Goal: Task Accomplishment & Management: Use online tool/utility

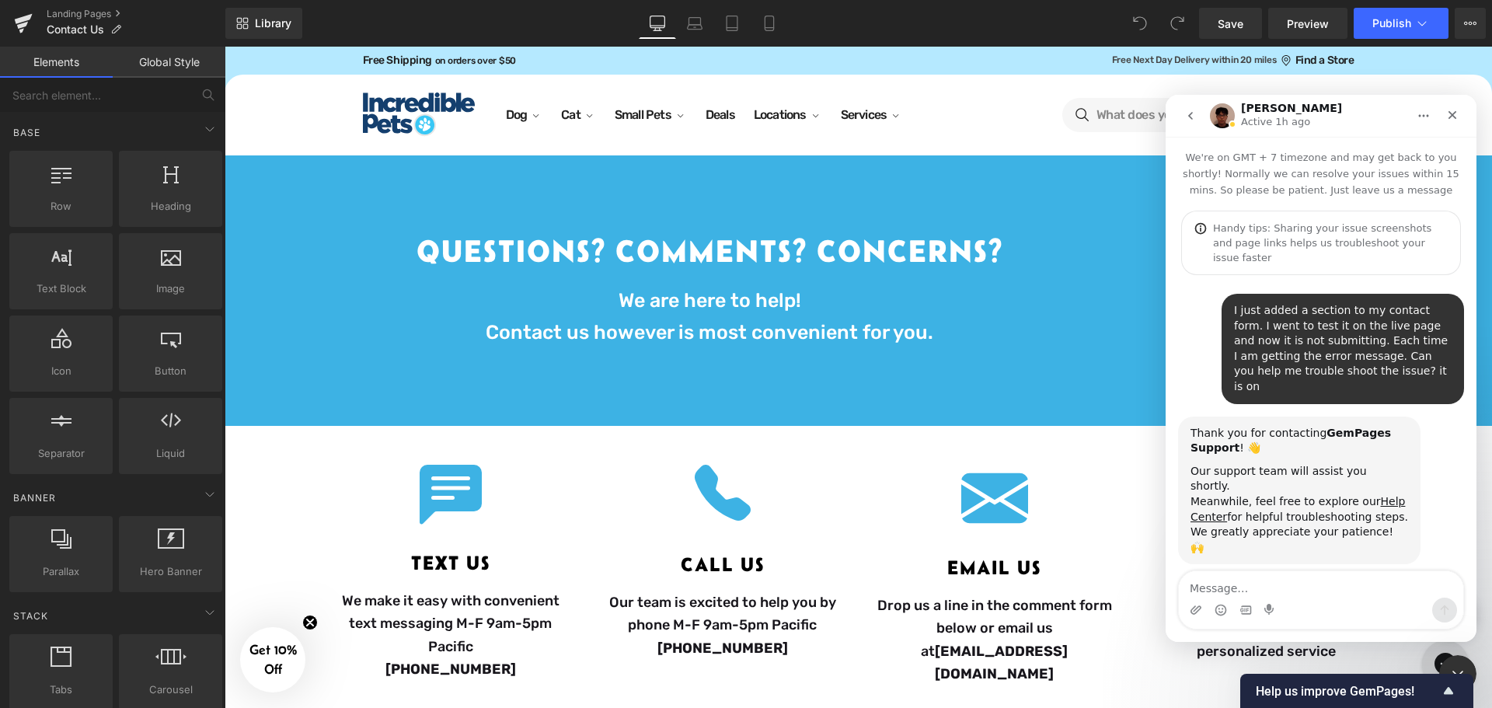
scroll to position [963, 0]
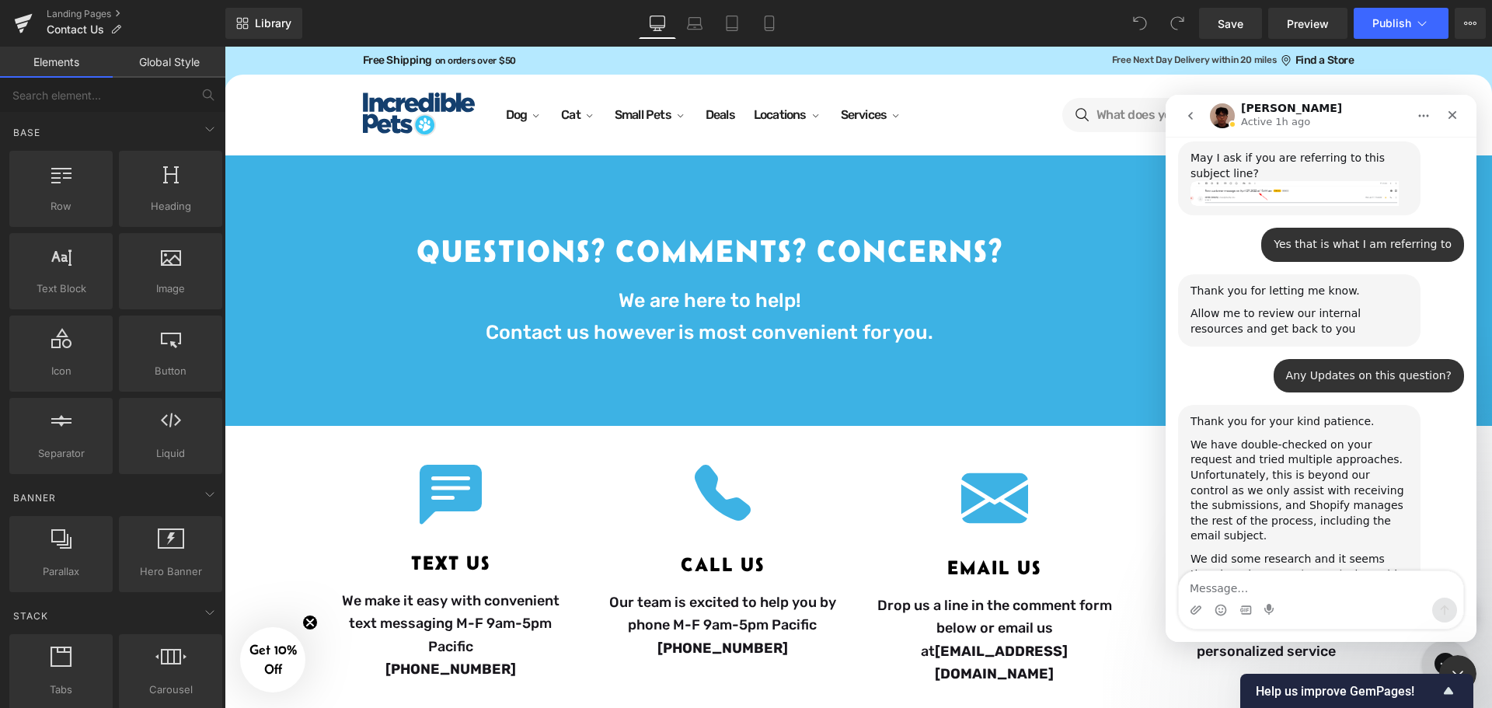
click at [1288, 568] on link "an ongoing topic" at bounding box center [1302, 574] width 91 height 12
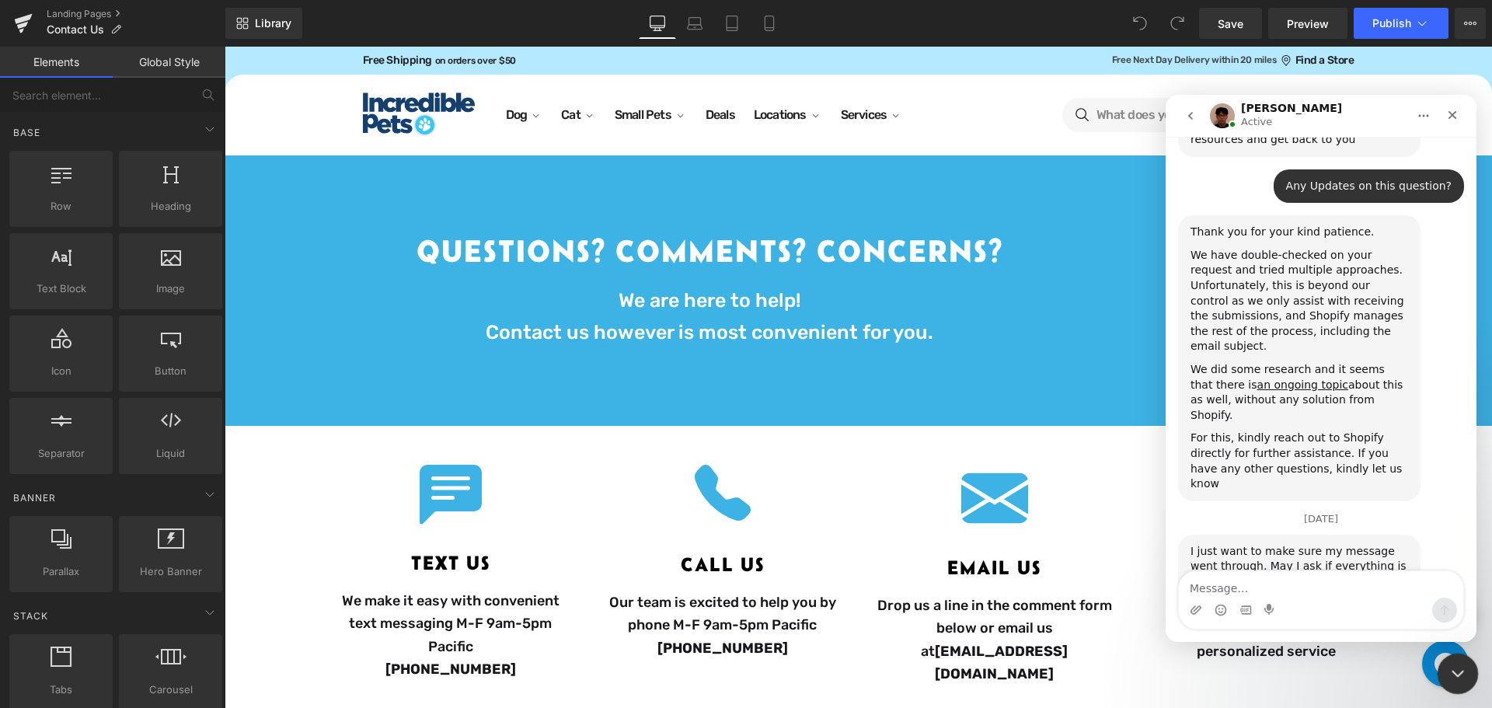
click at [1452, 678] on icon "Close Intercom Messenger" at bounding box center [1455, 671] width 19 height 19
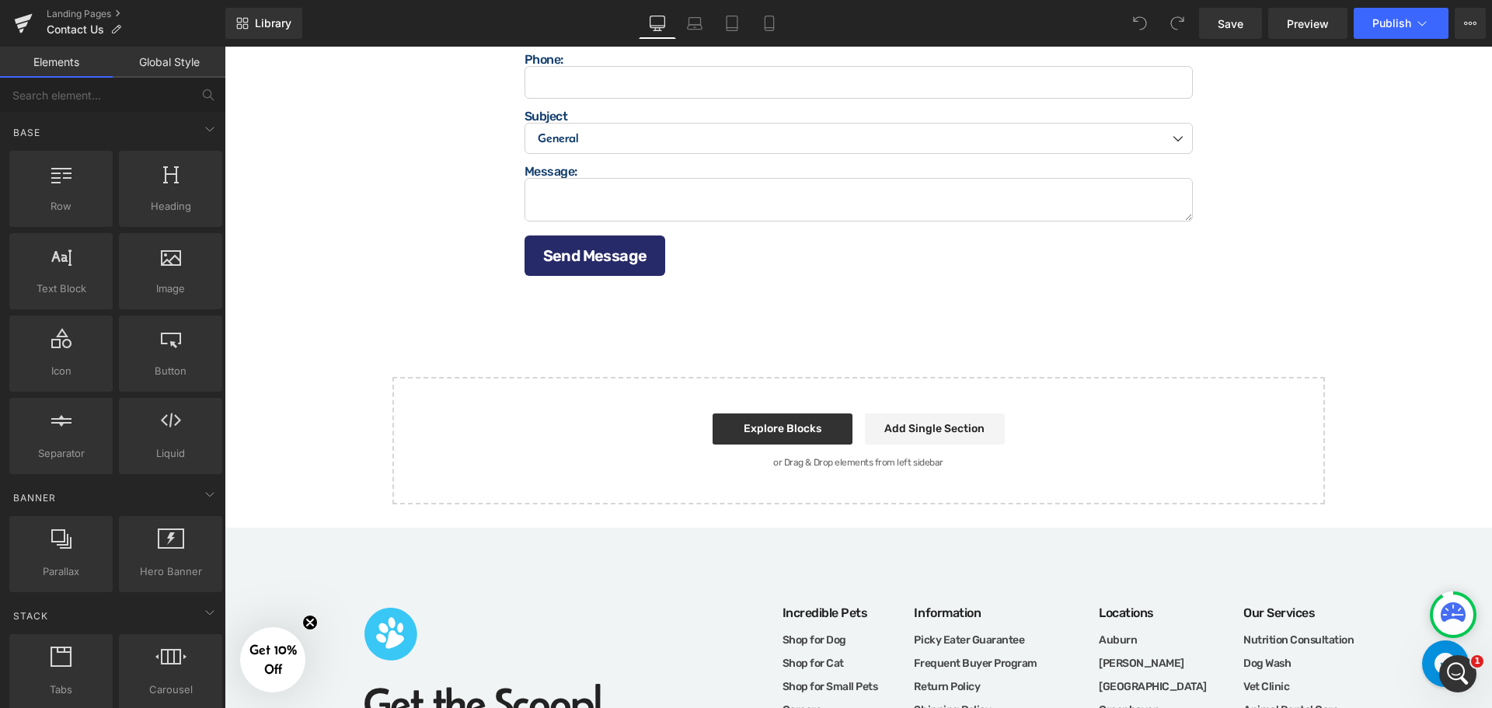
scroll to position [1321, 0]
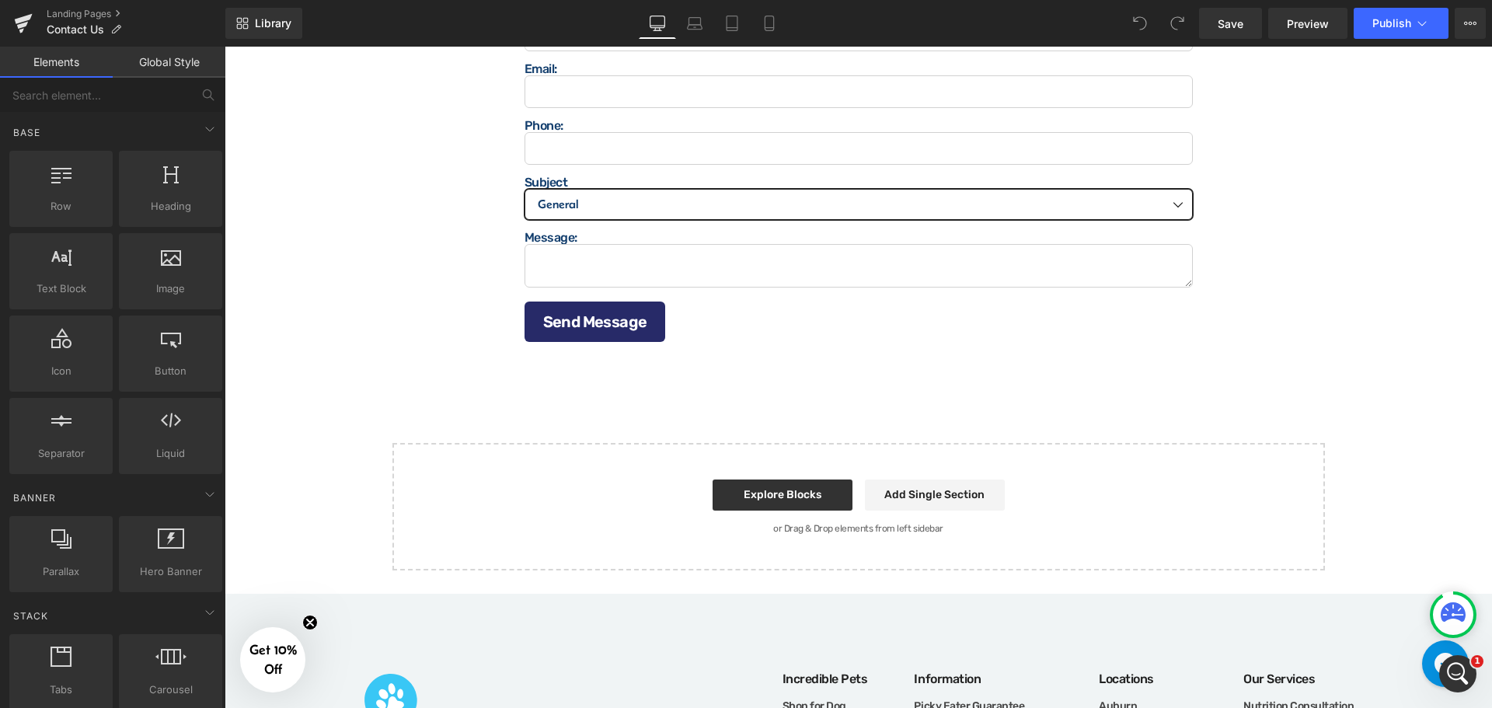
click at [542, 195] on select "General Product Question Order Question Donation Request" at bounding box center [858, 204] width 668 height 31
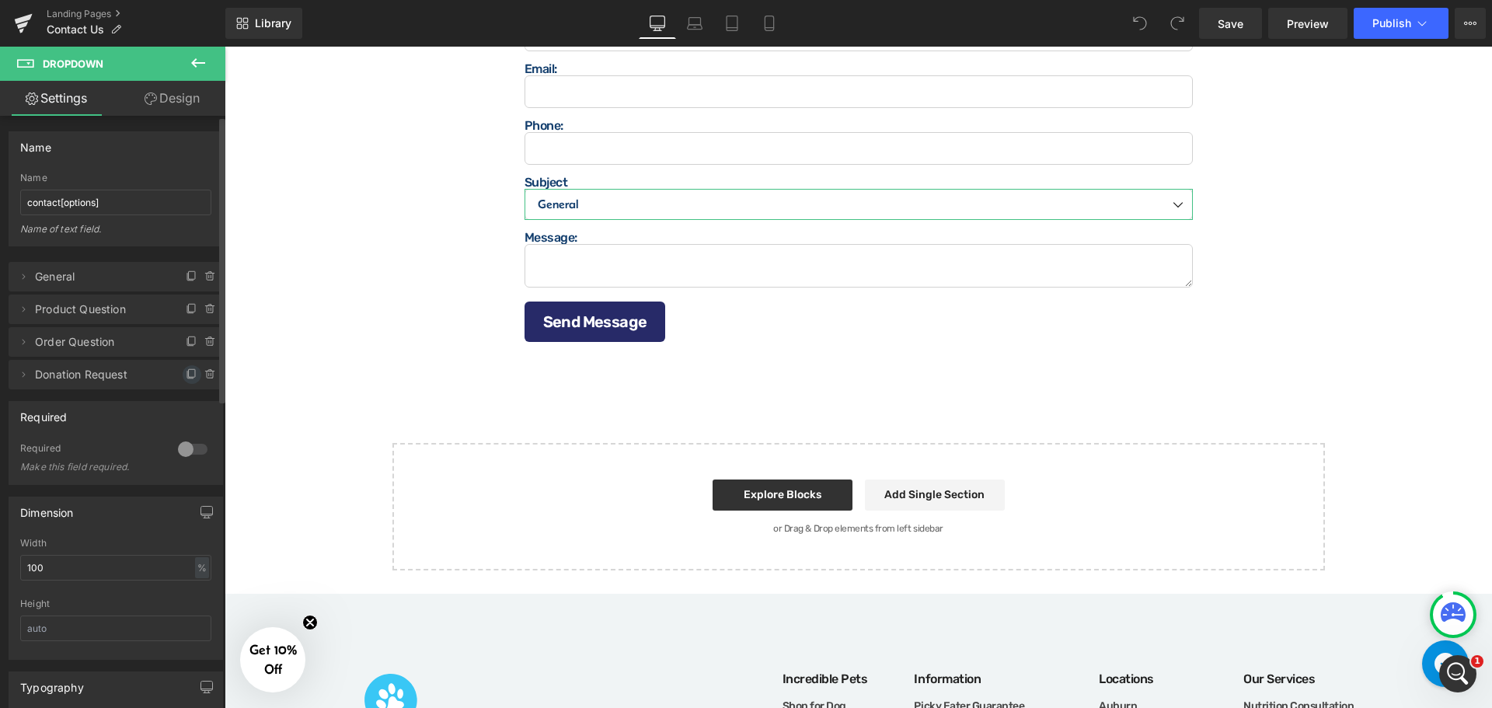
click at [183, 375] on span at bounding box center [192, 374] width 19 height 19
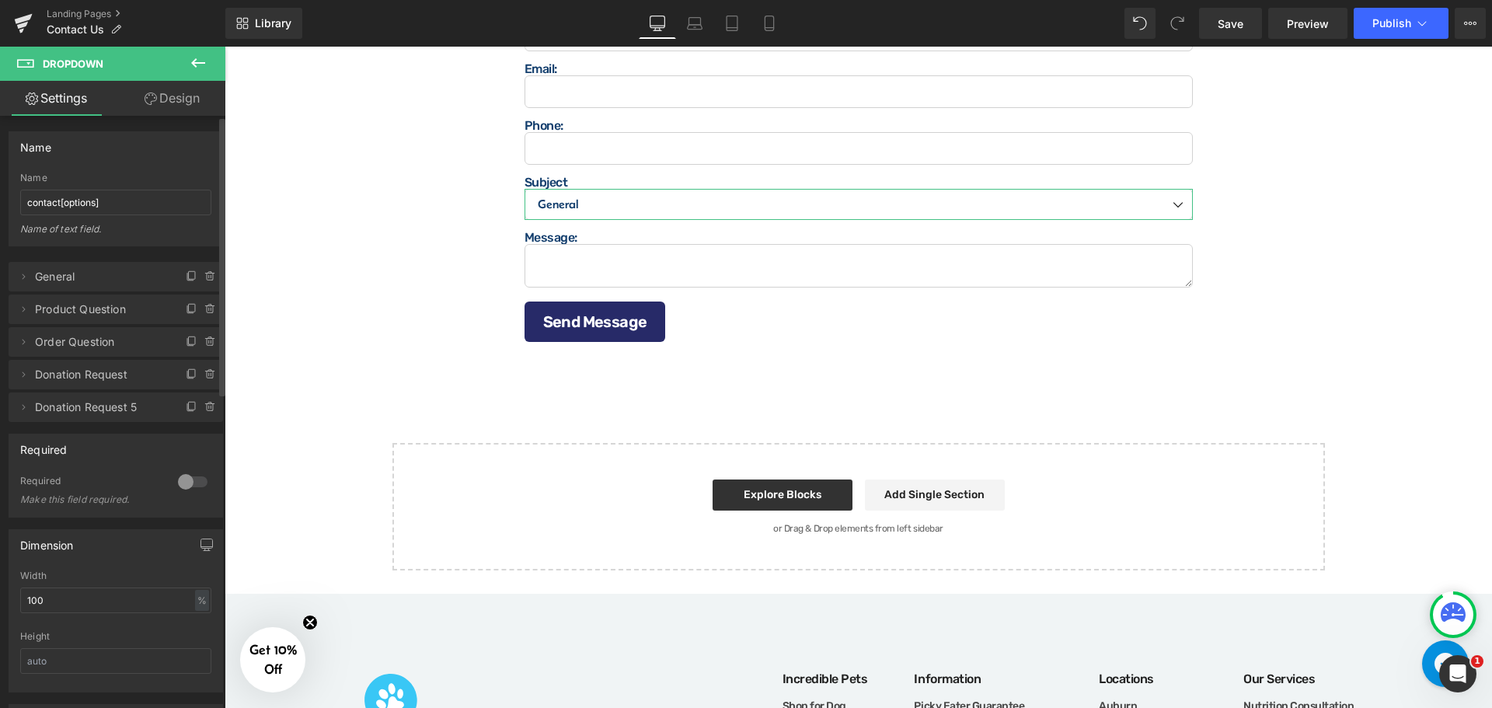
click at [108, 408] on span "Donation Request 5" at bounding box center [100, 407] width 131 height 30
click at [15, 411] on span at bounding box center [23, 407] width 19 height 19
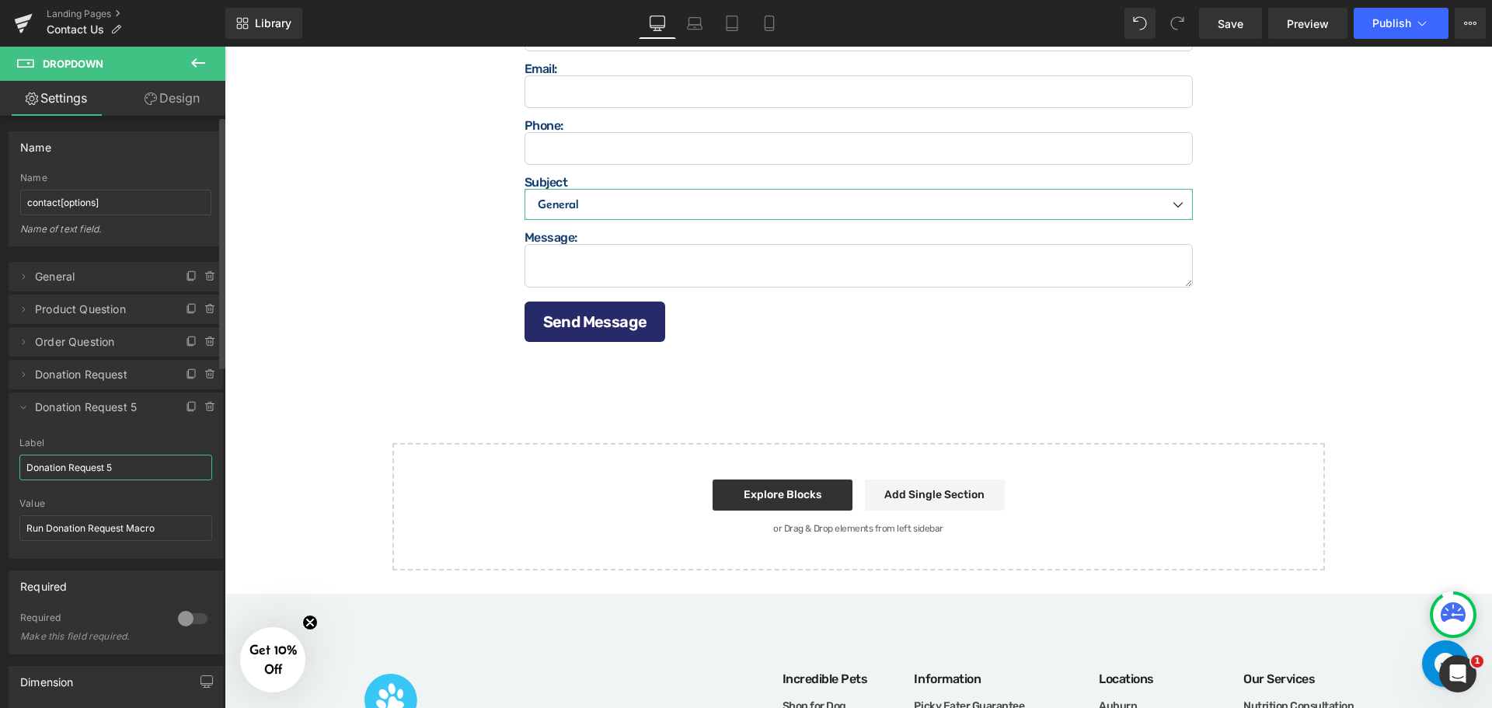
click at [119, 465] on input "Donation Request 5" at bounding box center [115, 468] width 193 height 26
type input "Other"
type input "Nonspecified Reason"
click at [18, 413] on icon at bounding box center [23, 407] width 12 height 12
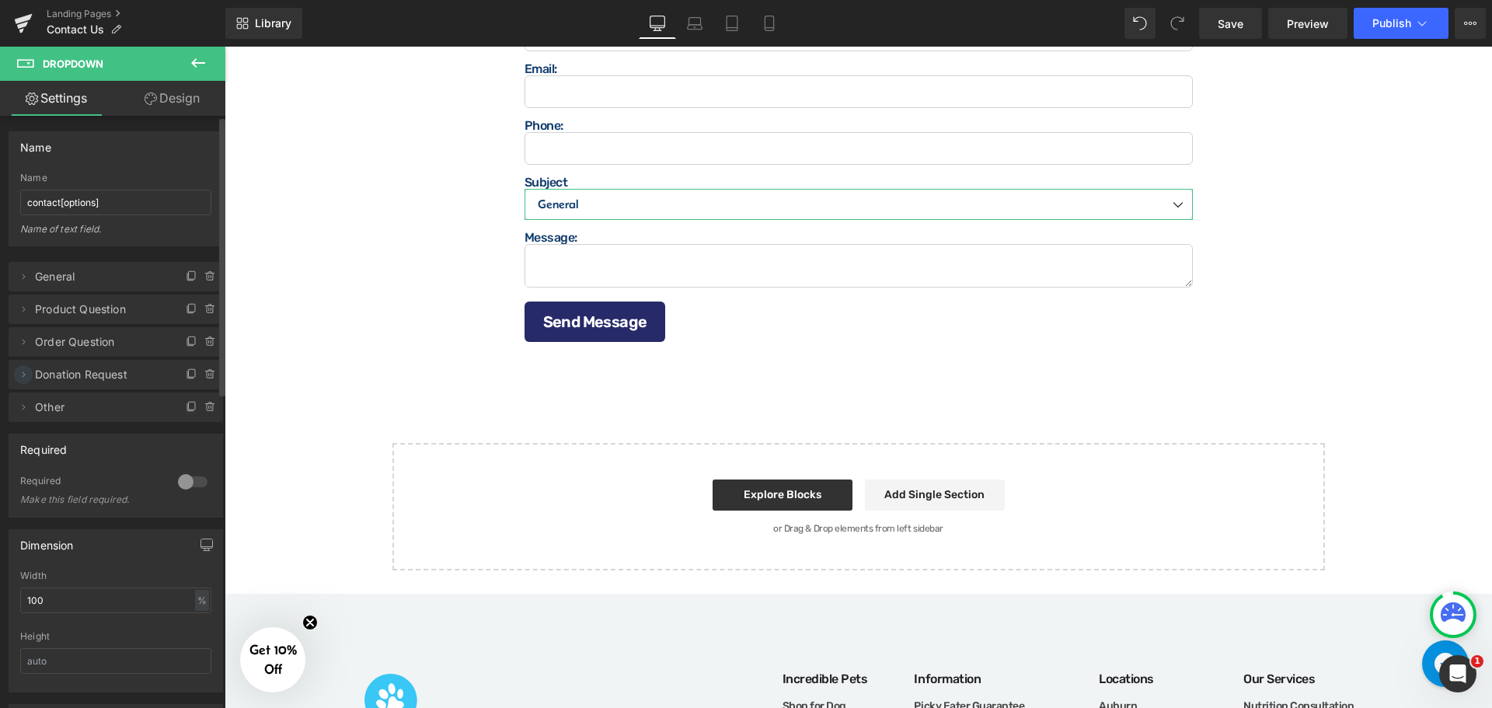
click at [23, 378] on icon at bounding box center [23, 374] width 12 height 12
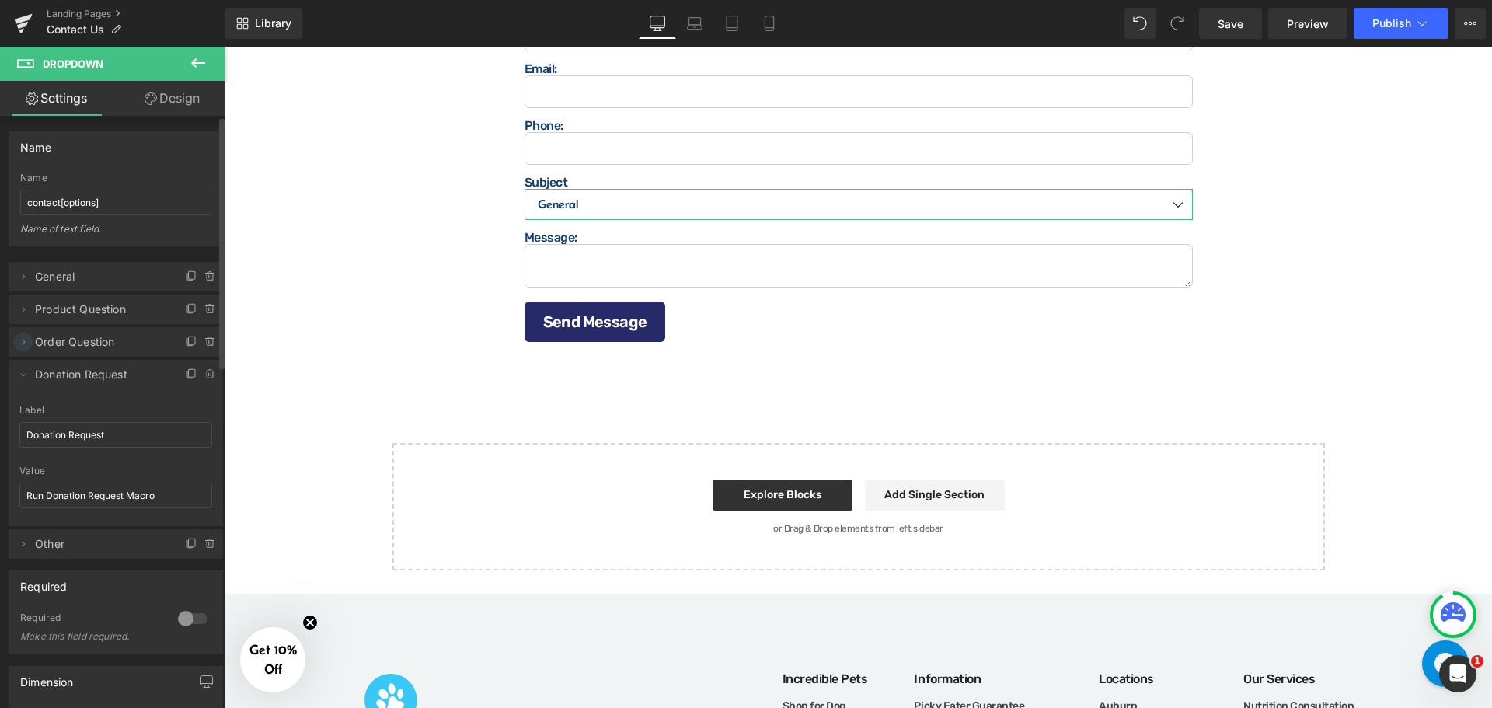
click at [22, 343] on icon at bounding box center [23, 342] width 12 height 12
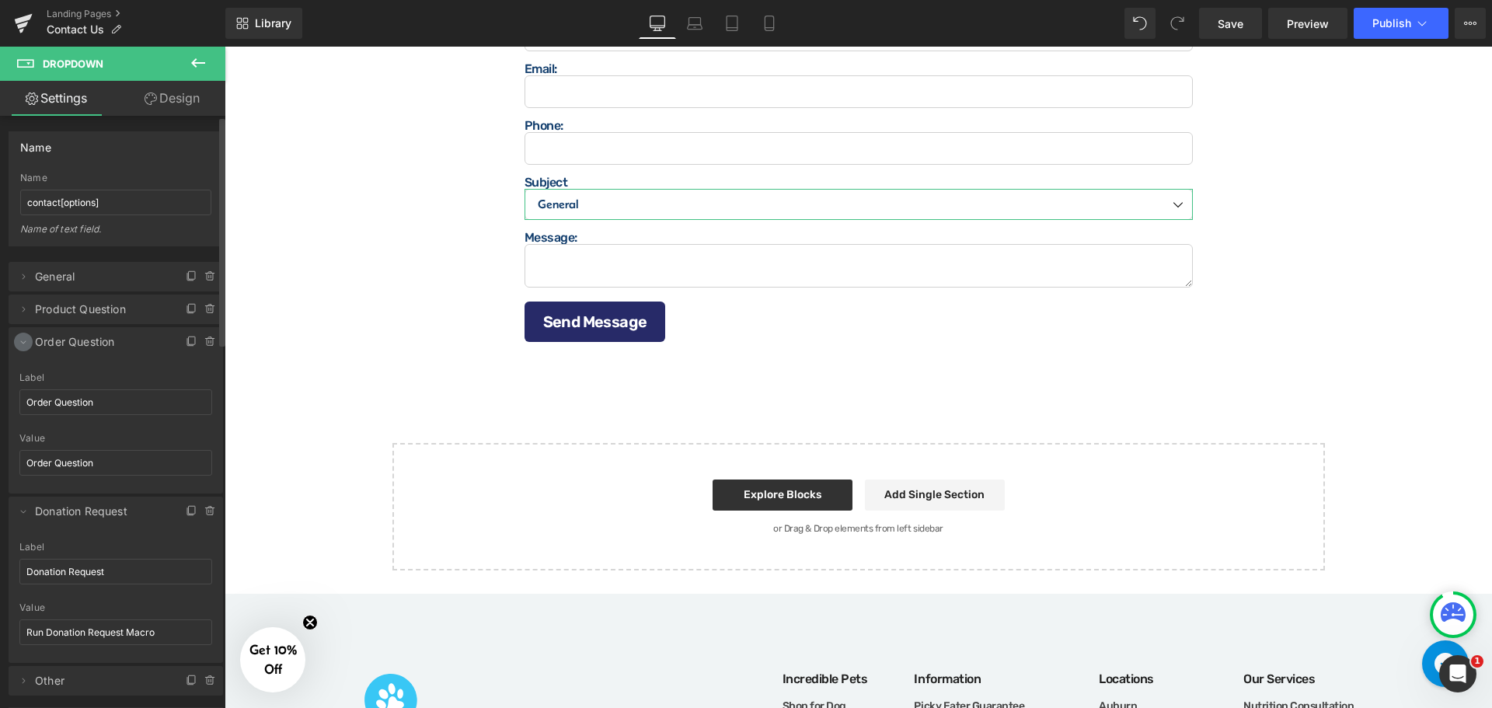
click at [22, 343] on icon at bounding box center [23, 342] width 12 height 12
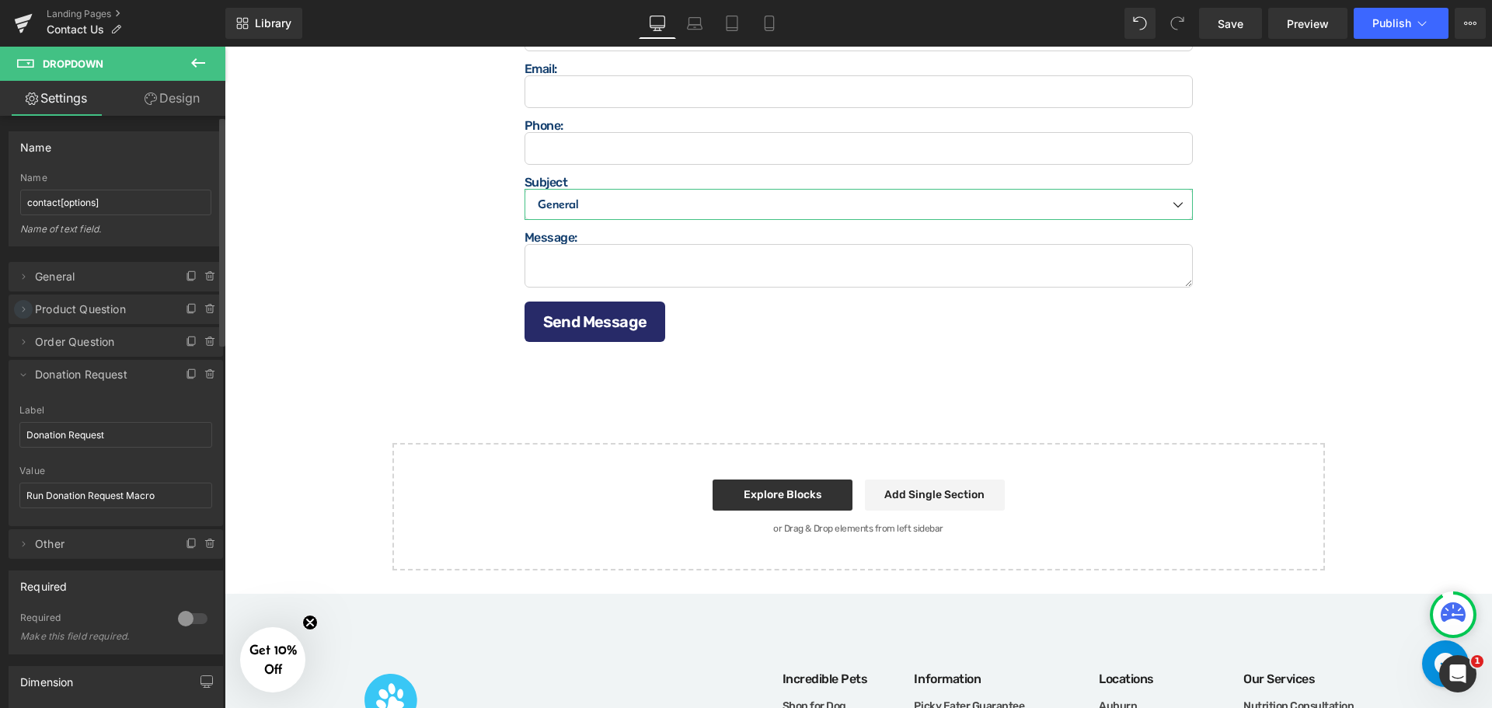
click at [25, 308] on icon at bounding box center [23, 309] width 12 height 12
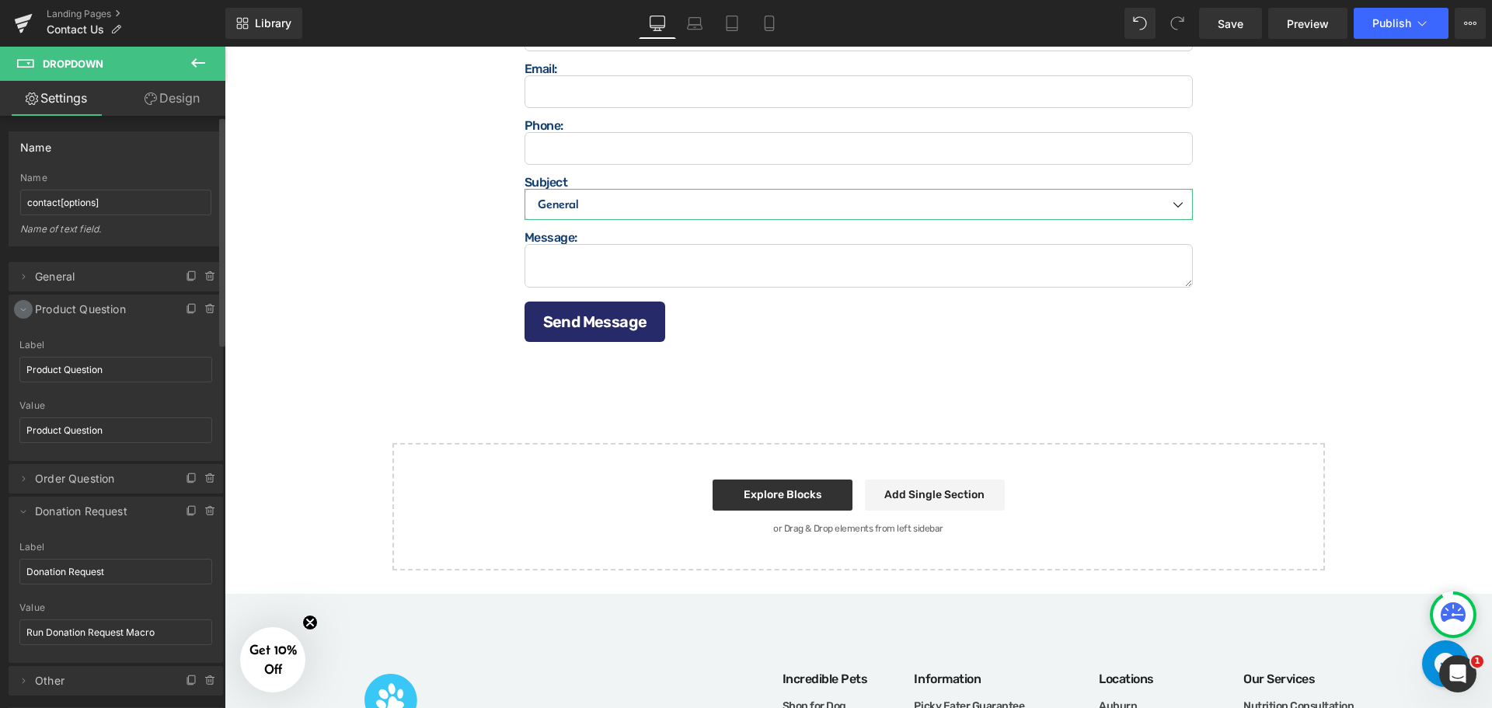
click at [25, 308] on icon at bounding box center [23, 309] width 12 height 12
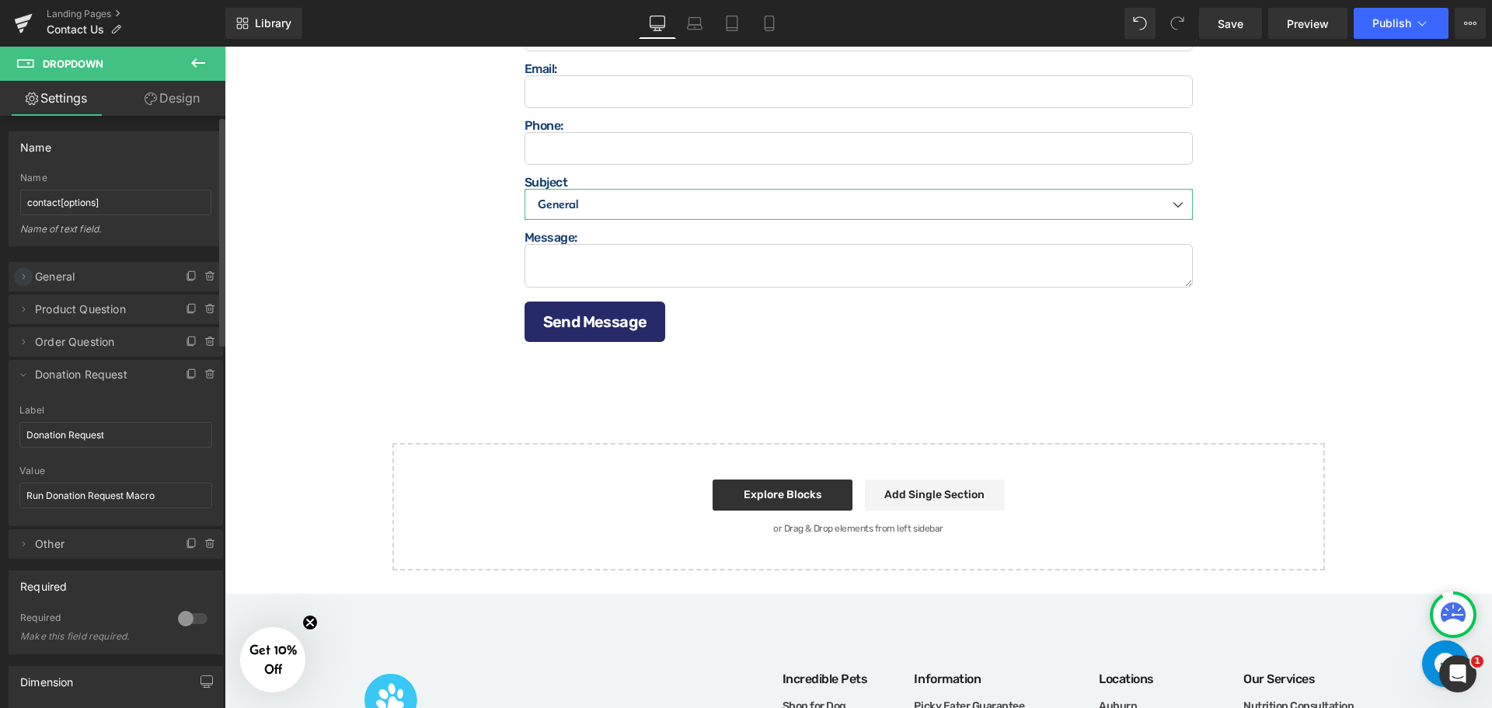
click at [25, 275] on icon at bounding box center [23, 276] width 12 height 12
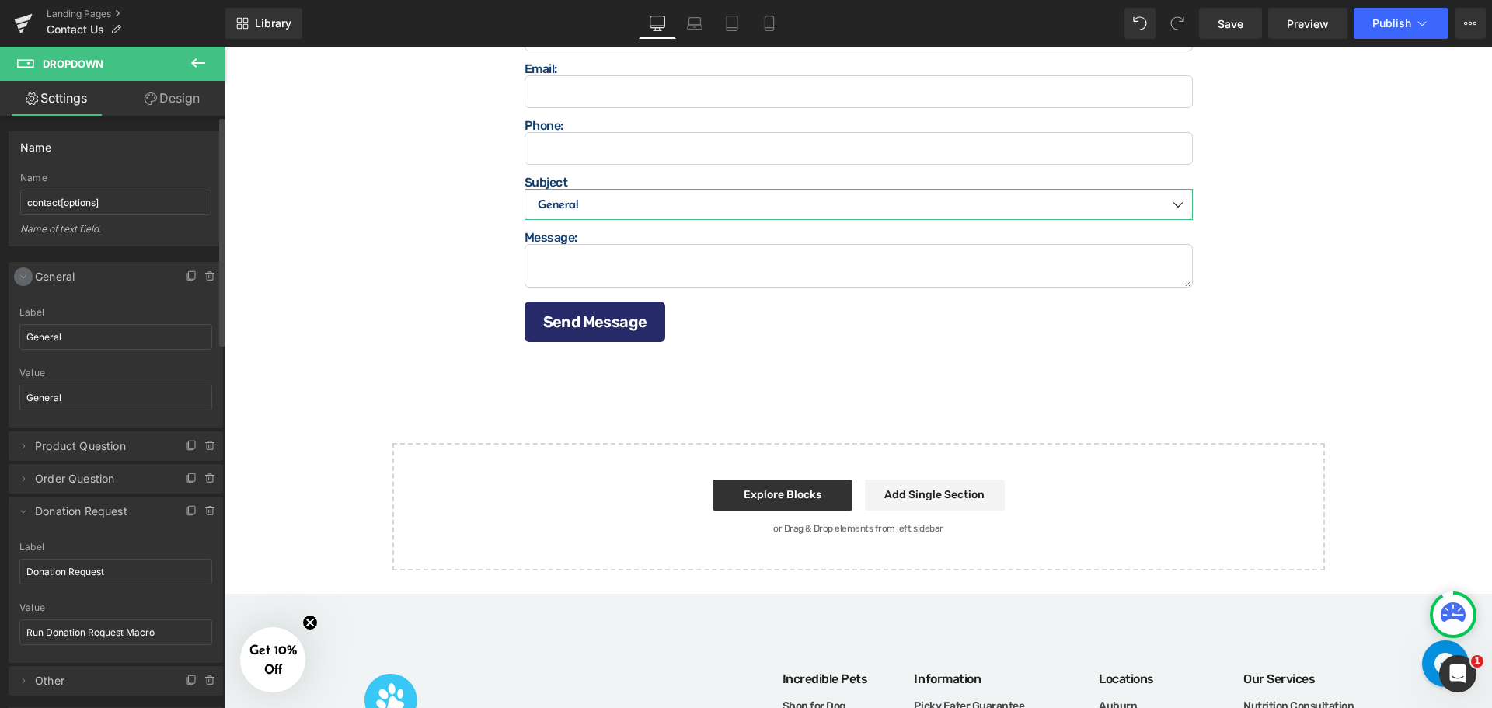
click at [23, 273] on icon at bounding box center [23, 276] width 12 height 12
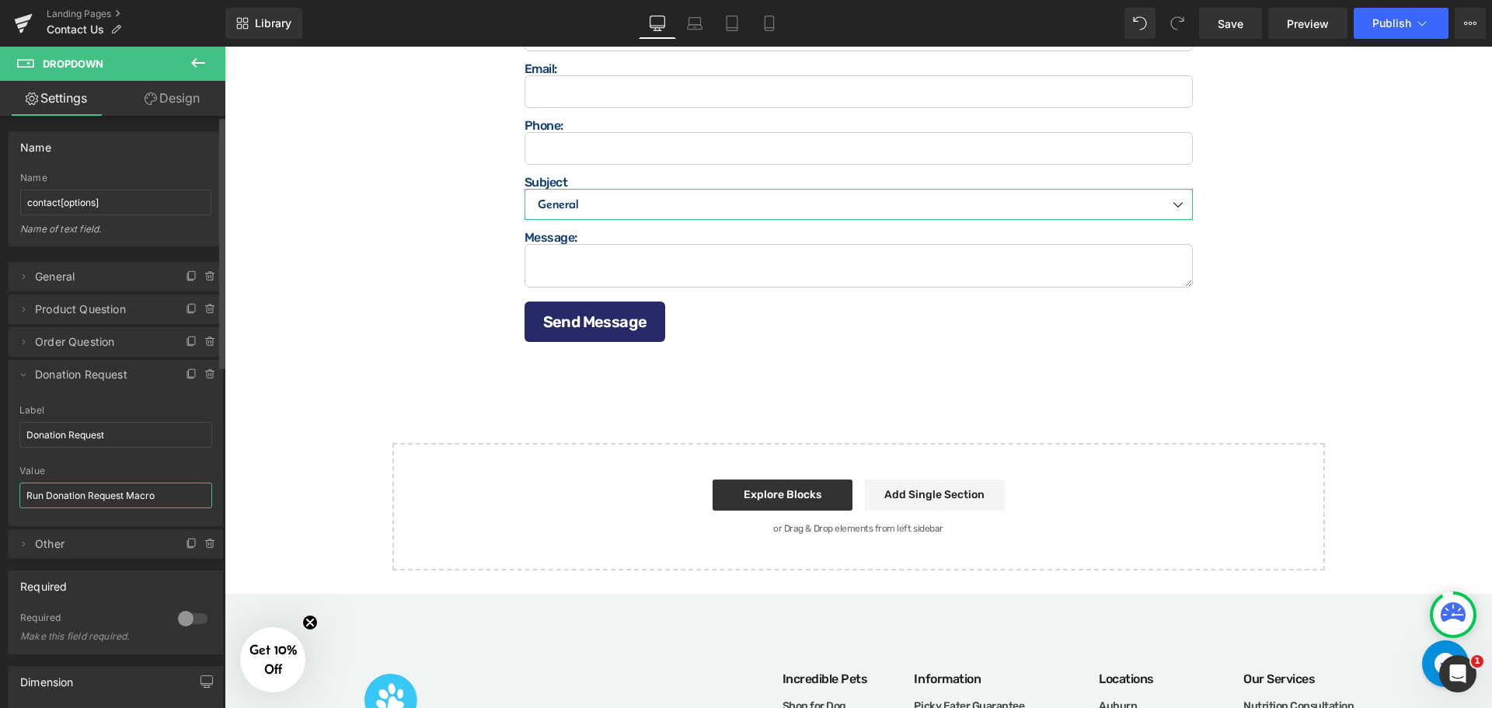
click at [114, 500] on input "Run Donation Request Macro" at bounding box center [115, 495] width 193 height 26
paste input "donation␣request␣support␣ticket"
type input "donation request support ticket"
click at [1214, 23] on link "Save" at bounding box center [1230, 23] width 63 height 31
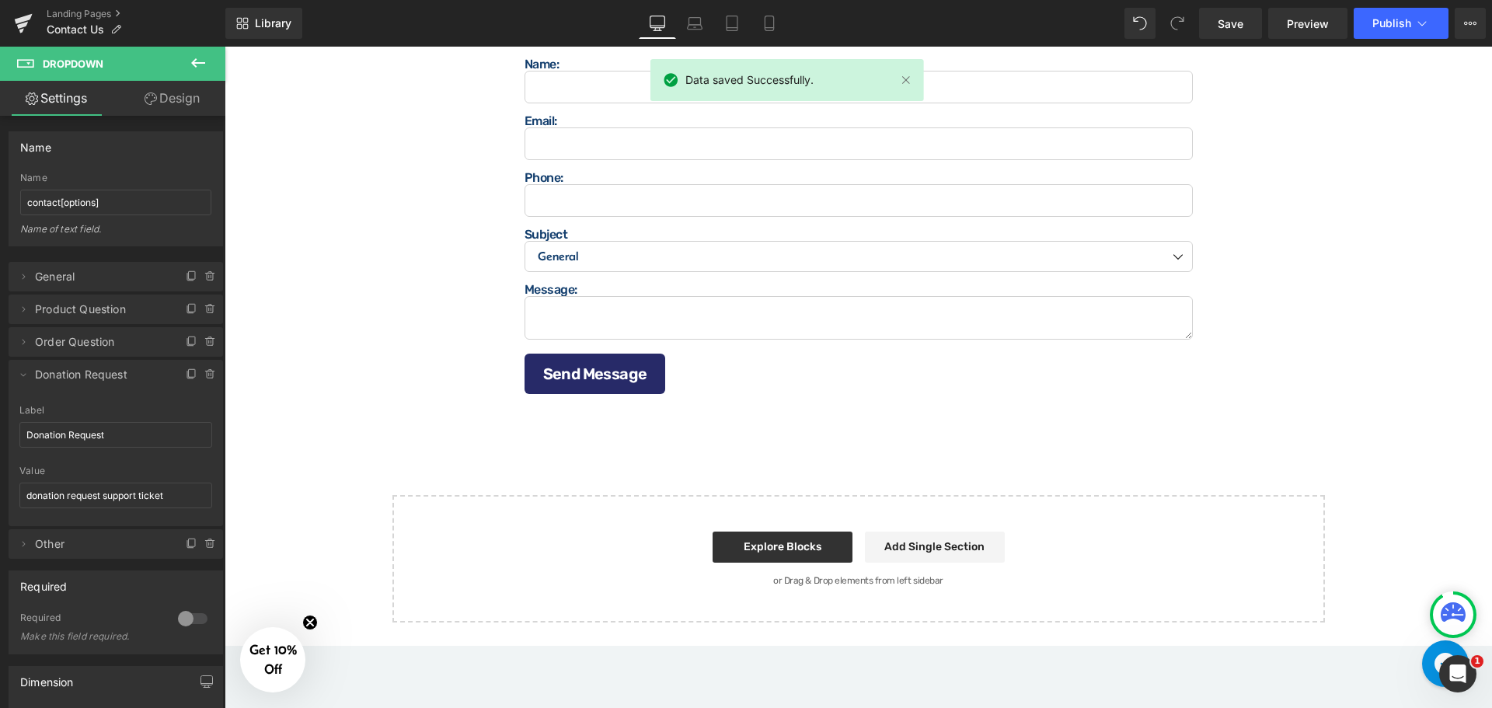
scroll to position [1243, 0]
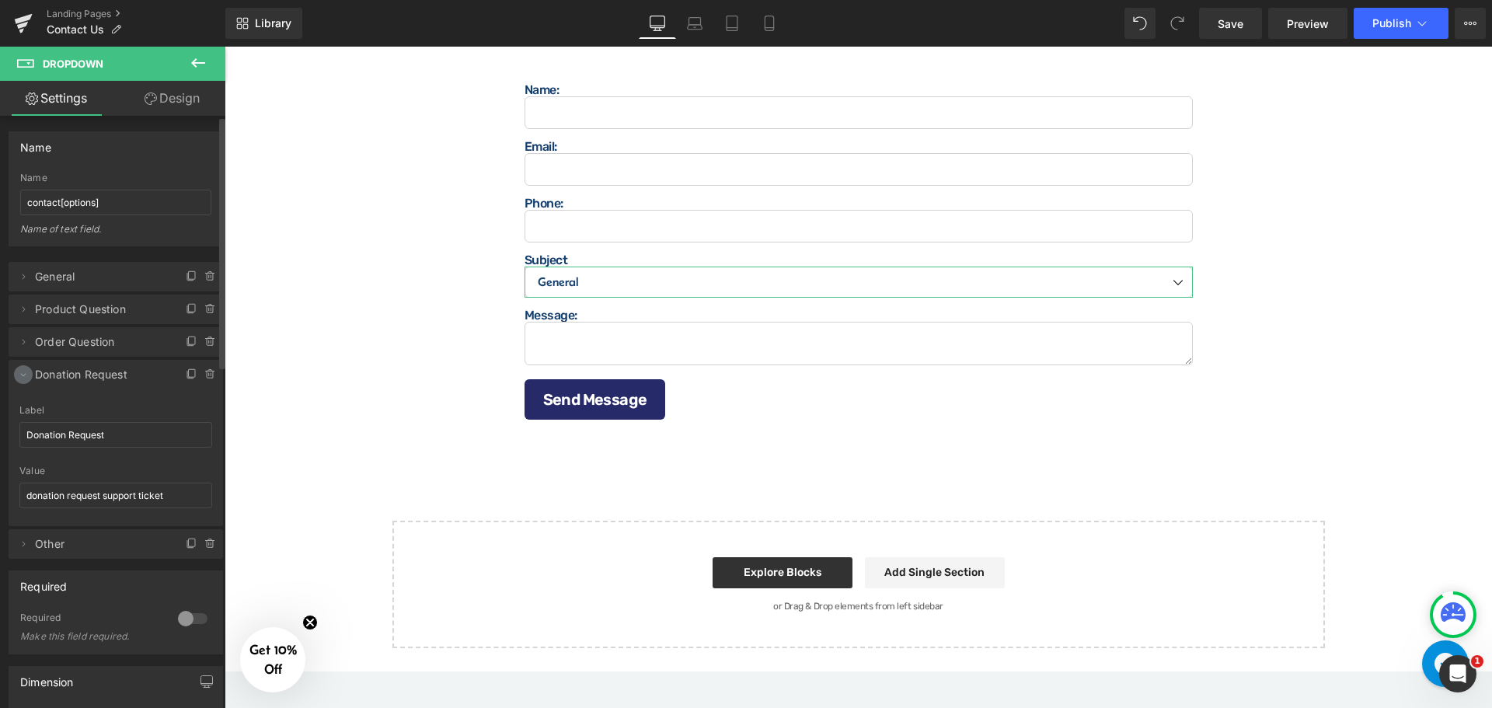
click at [23, 379] on icon at bounding box center [23, 374] width 12 height 12
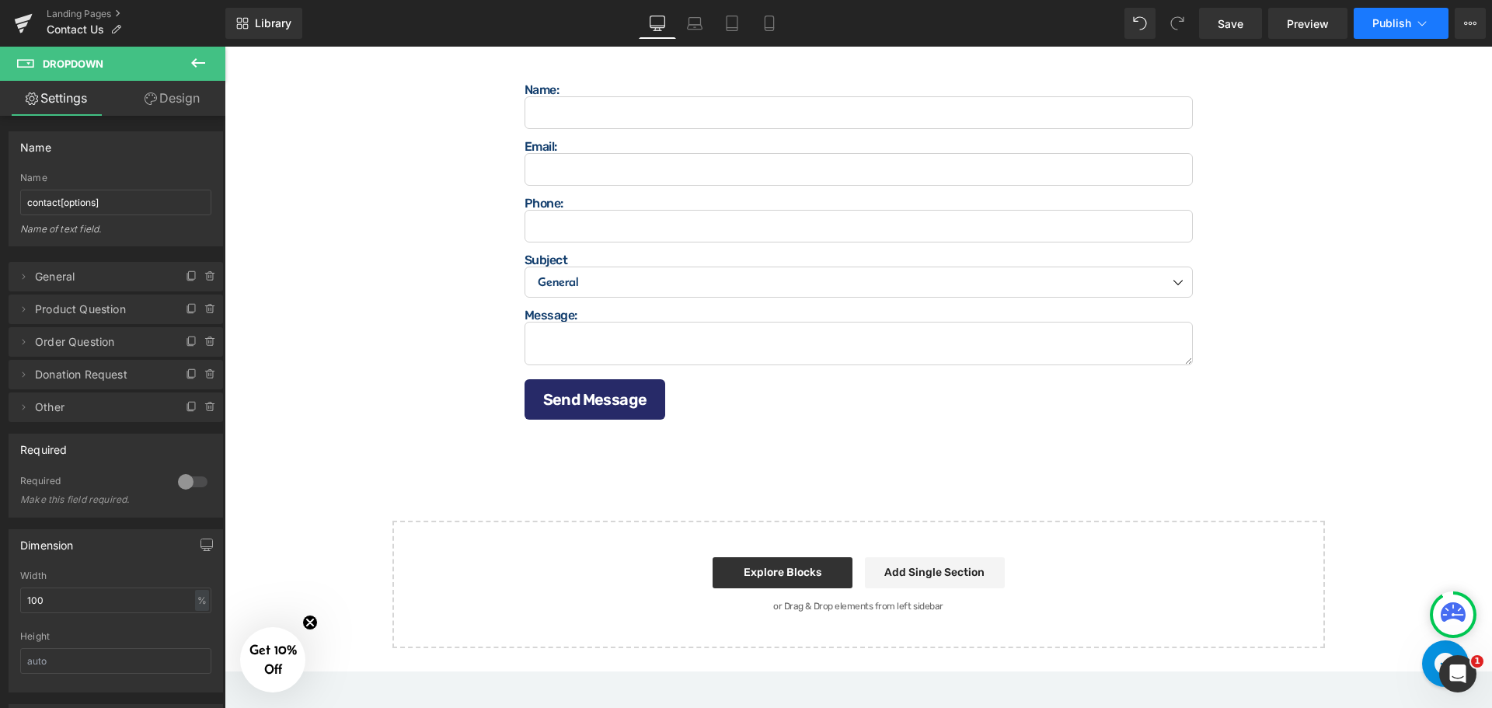
click at [1402, 19] on span "Publish" at bounding box center [1391, 23] width 39 height 12
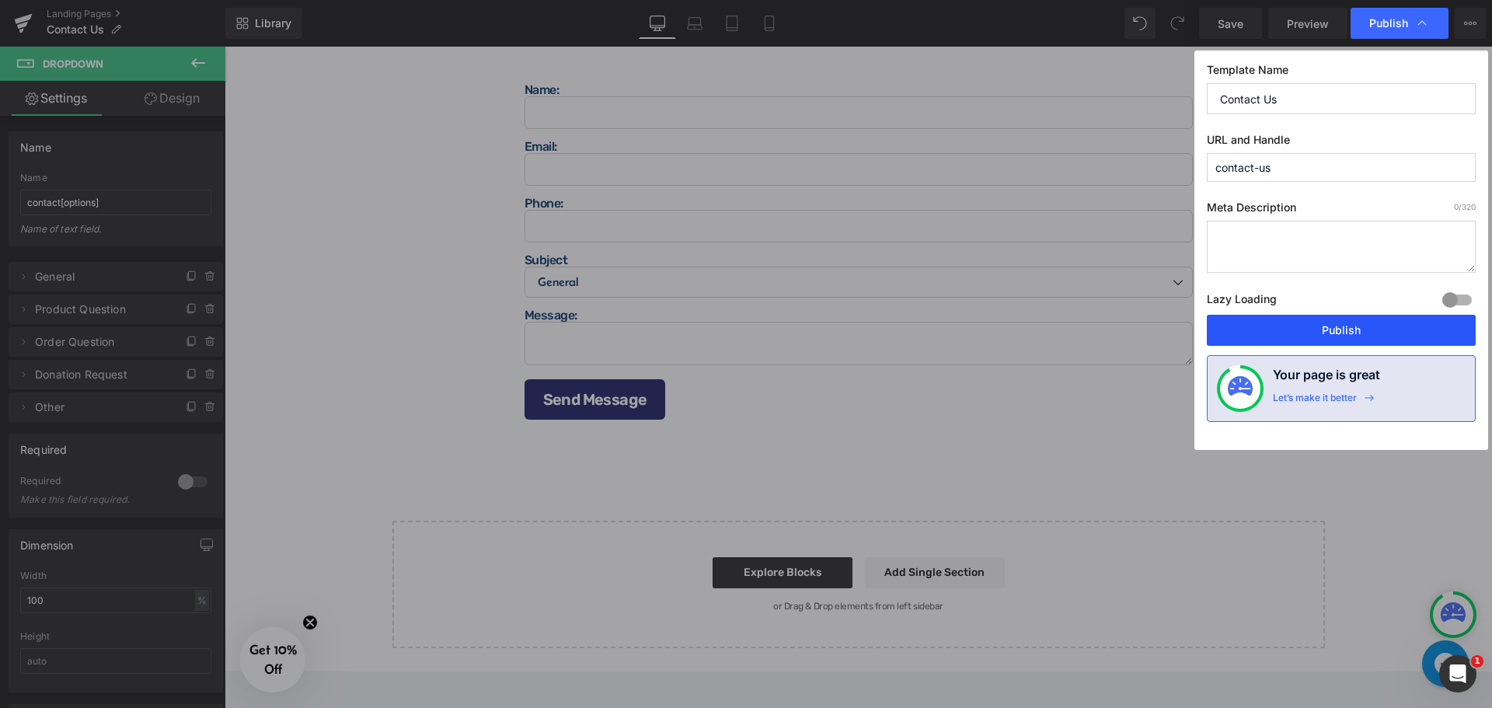
click at [1330, 329] on button "Publish" at bounding box center [1341, 330] width 269 height 31
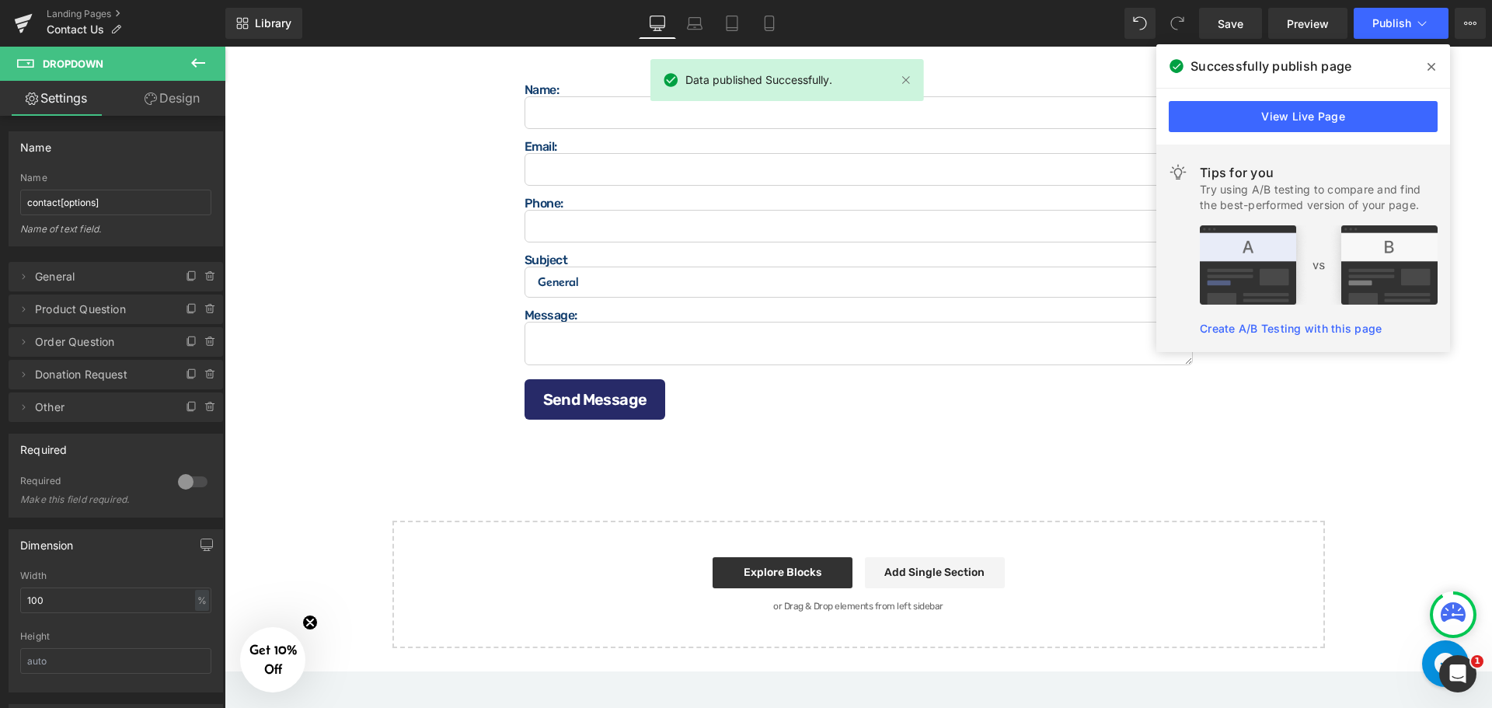
click at [1430, 69] on icon at bounding box center [1431, 67] width 8 height 8
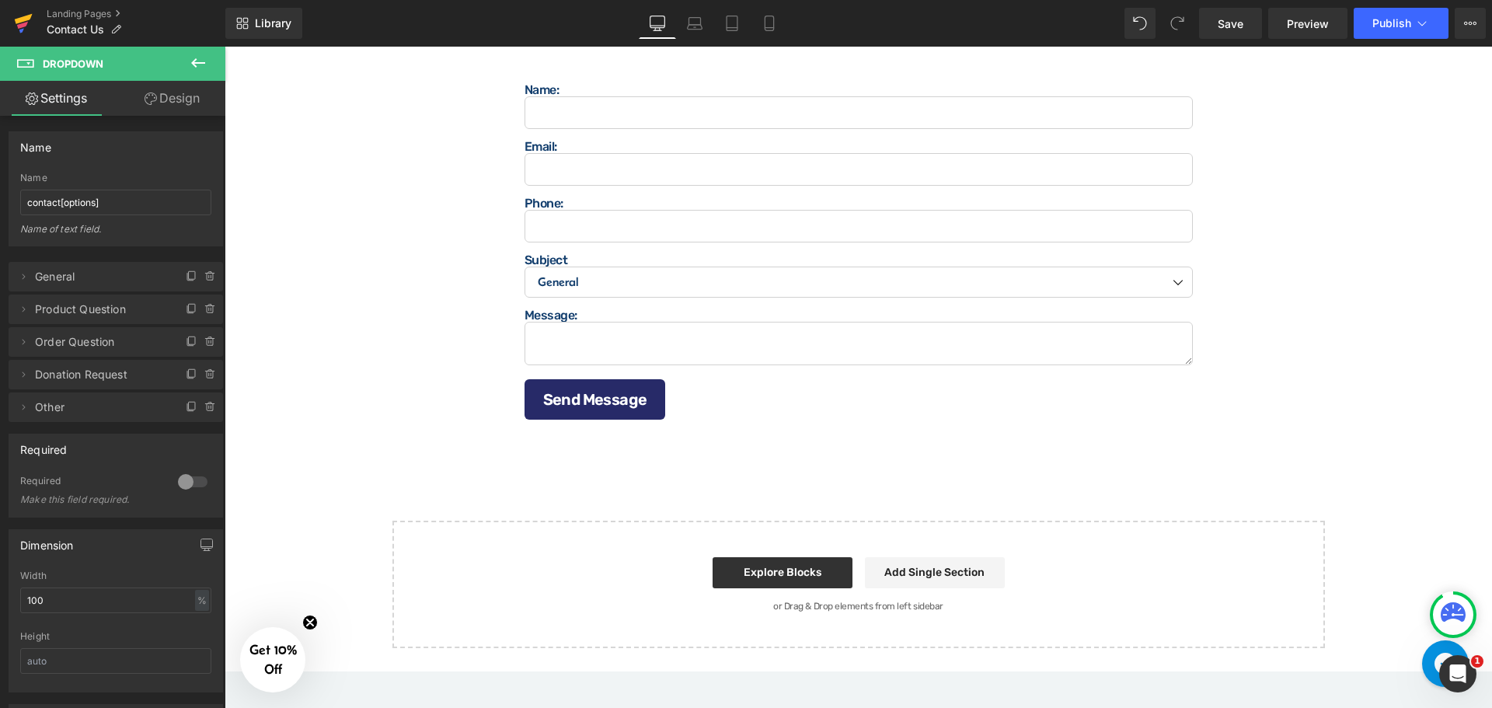
click at [21, 24] on icon at bounding box center [22, 25] width 11 height 7
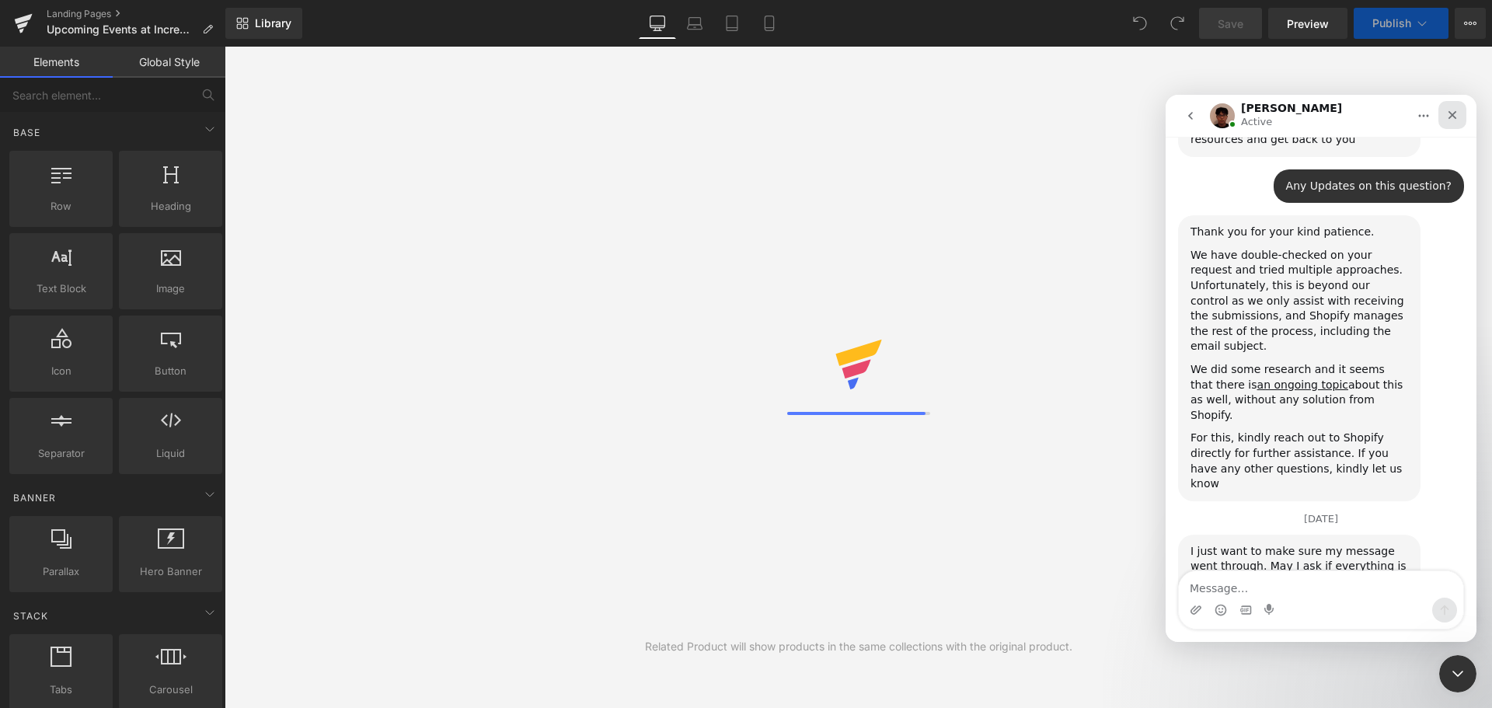
click at [1455, 112] on icon "Close" at bounding box center [1452, 115] width 9 height 9
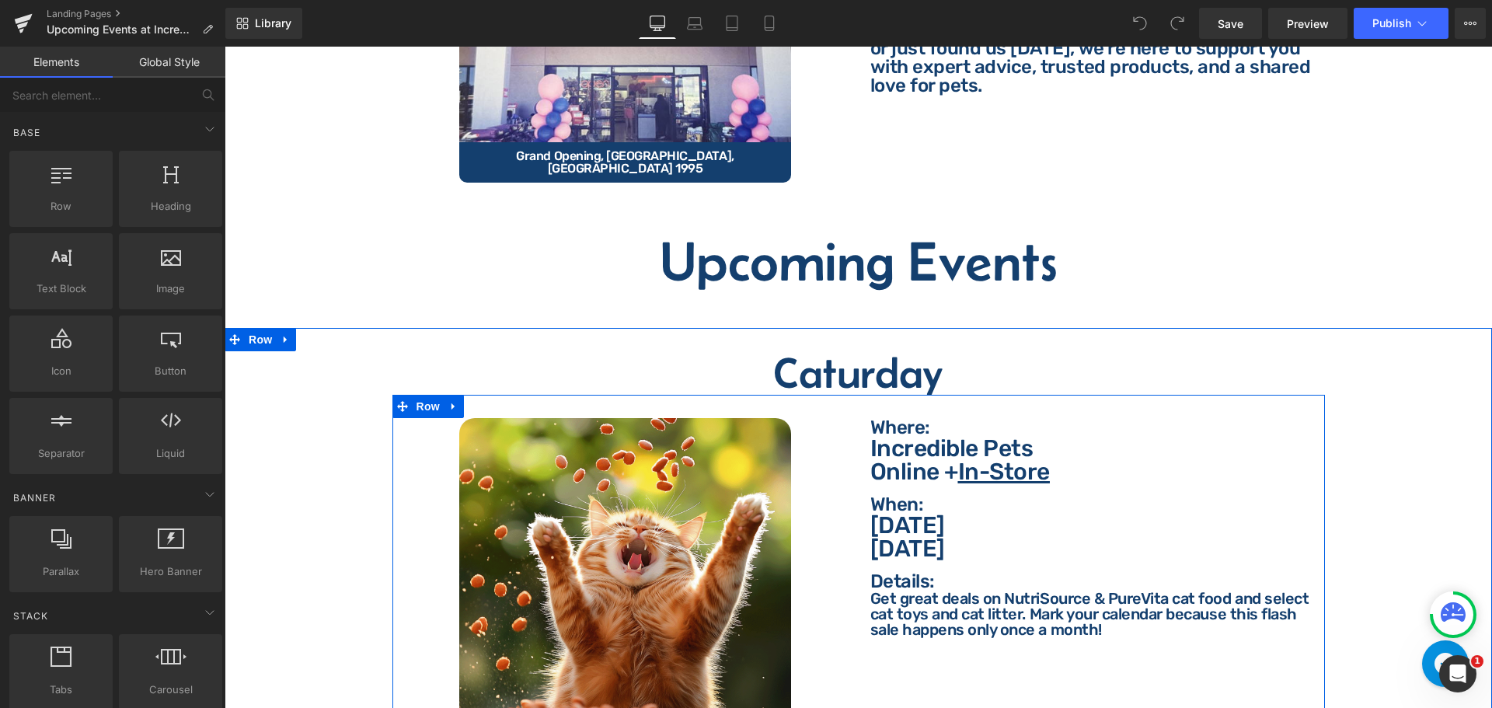
scroll to position [311, 0]
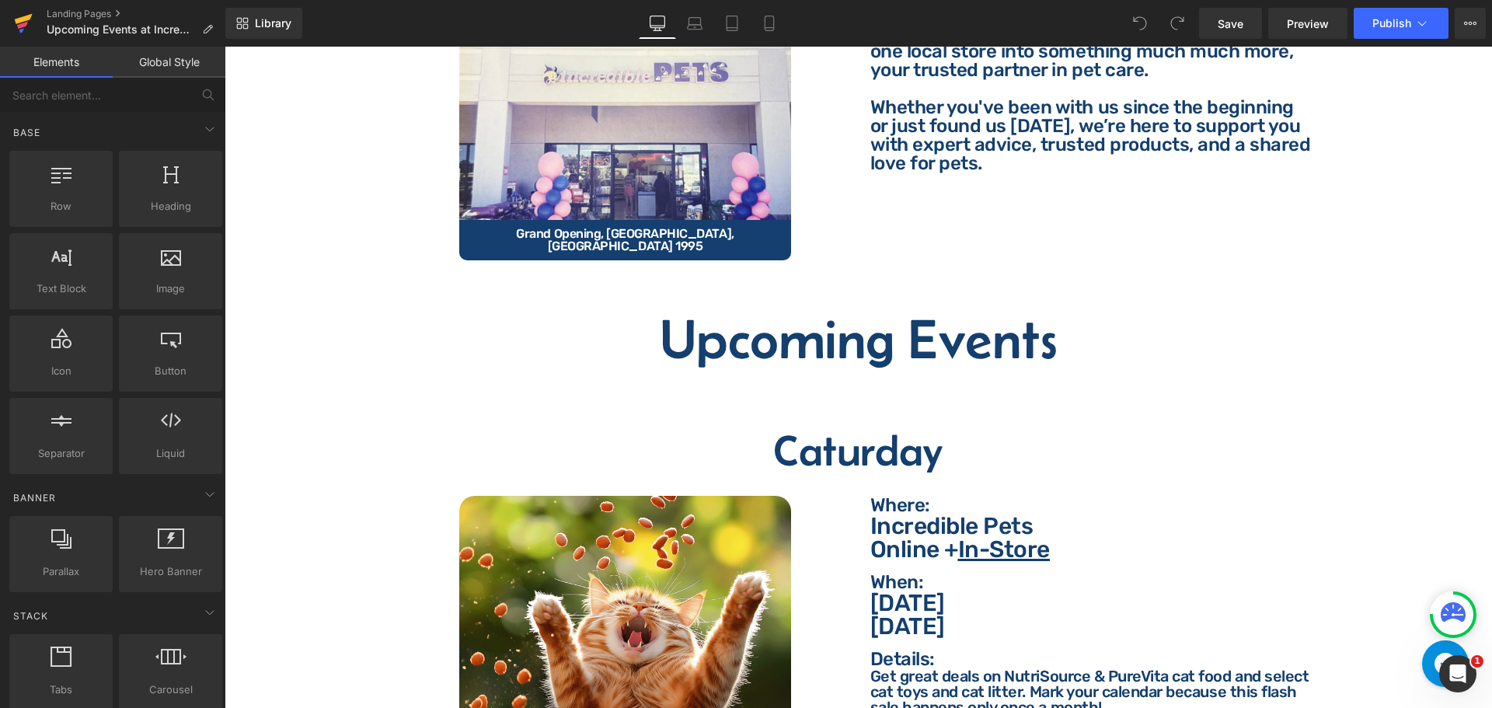
click at [31, 26] on icon at bounding box center [23, 23] width 19 height 39
